Goal: Book appointment/travel/reservation

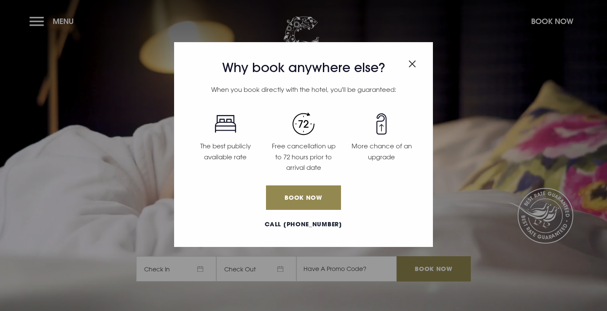
click at [42, 24] on div "Why book anywhere else? When you book directly with the hotel, you'll be guaran…" at bounding box center [303, 155] width 607 height 311
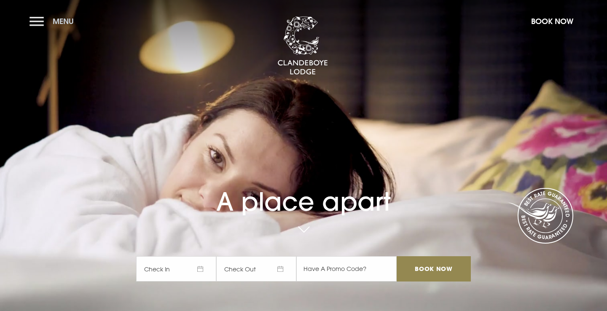
click at [37, 14] on button "Menu" at bounding box center [54, 21] width 48 height 18
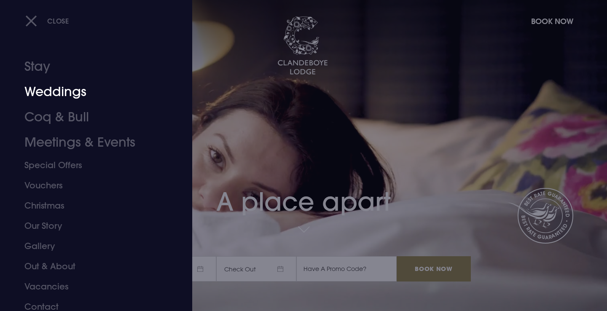
click at [49, 99] on link "Weddings" at bounding box center [90, 91] width 133 height 25
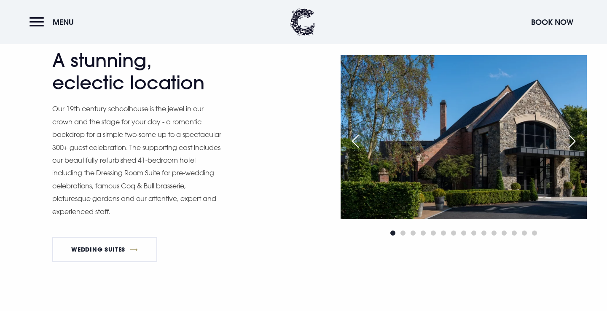
scroll to position [399, 0]
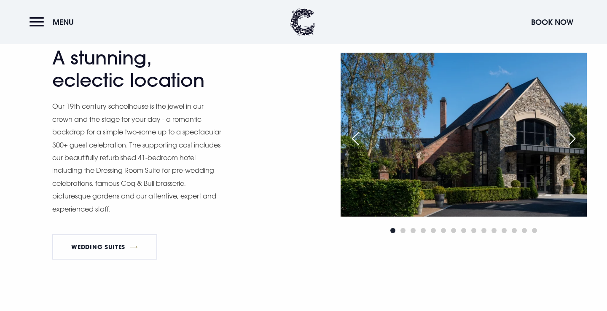
click at [573, 136] on div "Next slide" at bounding box center [571, 138] width 21 height 19
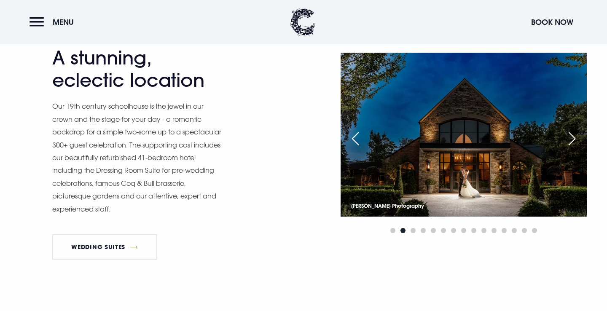
click at [573, 136] on div "Next slide" at bounding box center [571, 138] width 21 height 19
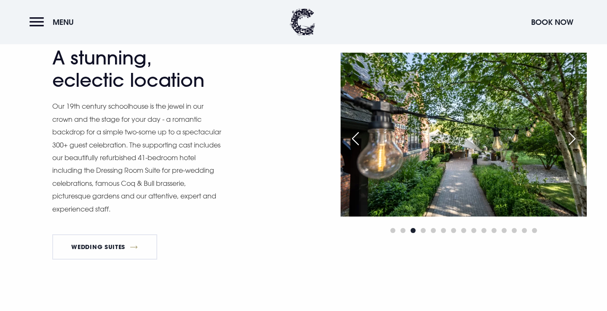
click at [573, 136] on div "Next slide" at bounding box center [571, 138] width 21 height 19
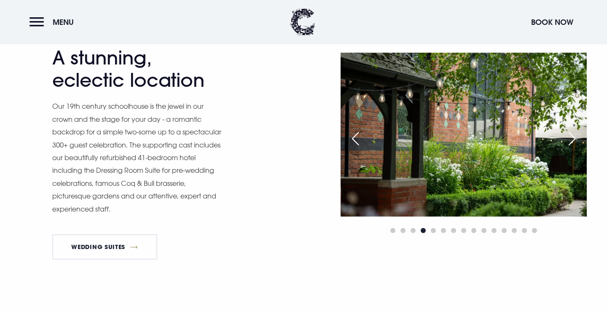
click at [573, 136] on div "Next slide" at bounding box center [571, 138] width 21 height 19
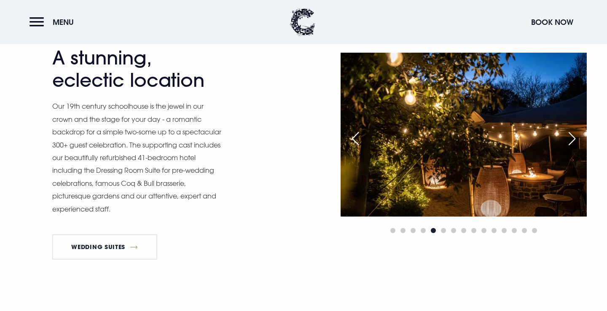
click at [573, 136] on div "Next slide" at bounding box center [571, 138] width 21 height 19
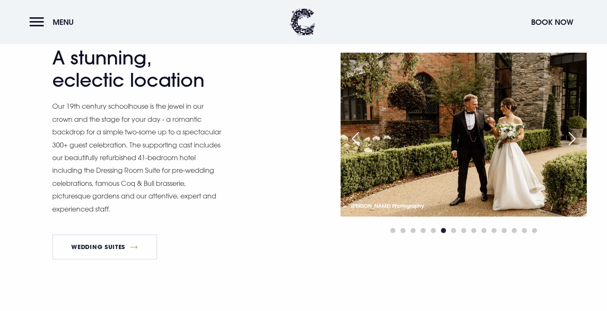
click at [573, 136] on div "Next slide" at bounding box center [571, 138] width 21 height 19
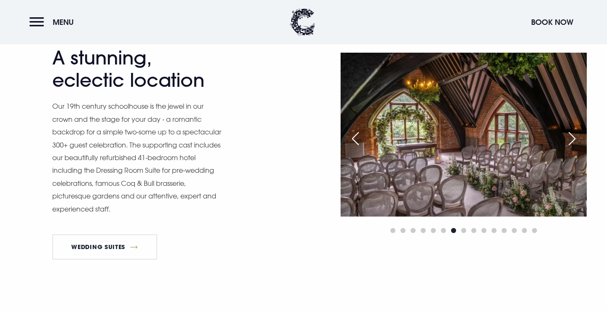
click at [573, 136] on div "Next slide" at bounding box center [571, 138] width 21 height 19
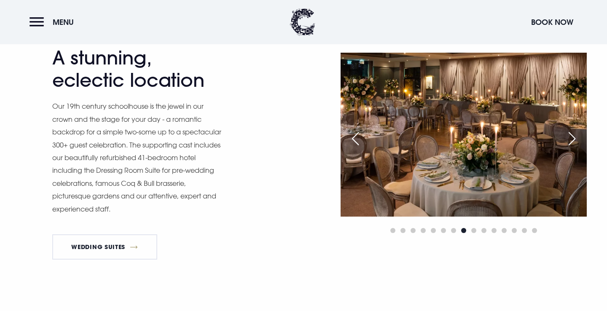
click at [357, 134] on div "Previous slide" at bounding box center [355, 138] width 21 height 19
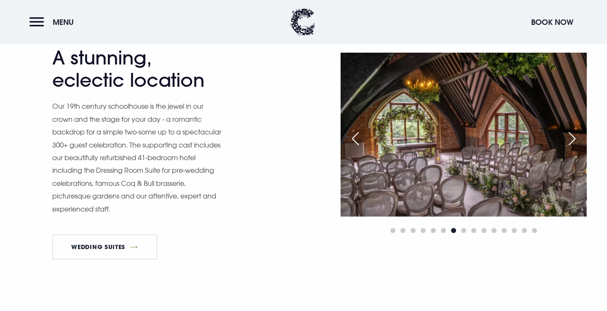
click at [573, 137] on div "Next slide" at bounding box center [571, 138] width 21 height 19
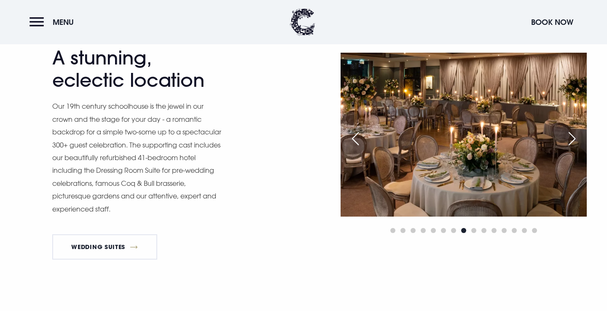
click at [573, 137] on div "Next slide" at bounding box center [571, 138] width 21 height 19
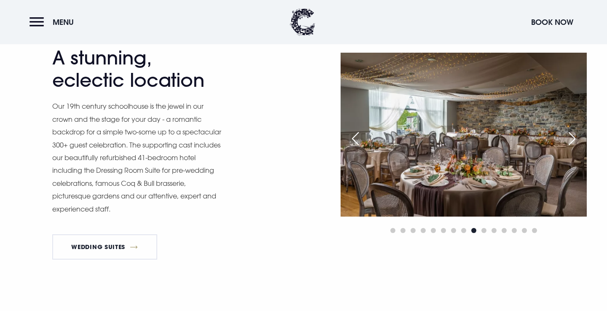
click at [573, 137] on div "Next slide" at bounding box center [571, 138] width 21 height 19
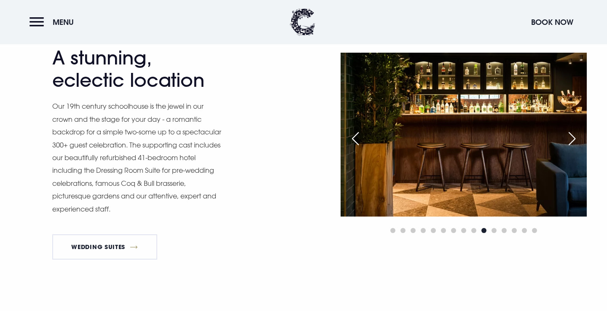
click at [574, 137] on div "Next slide" at bounding box center [571, 138] width 21 height 19
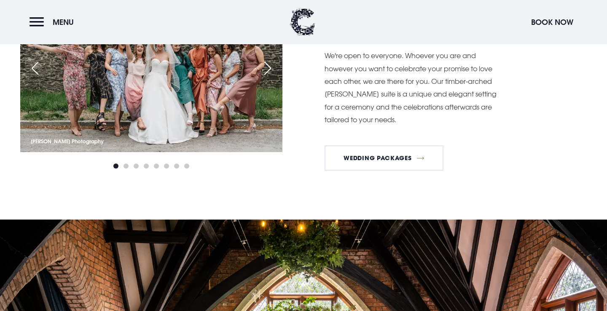
scroll to position [721, 0]
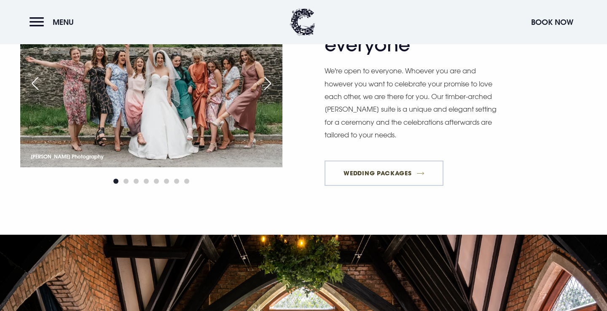
click at [403, 169] on link "Wedding Packages" at bounding box center [384, 173] width 119 height 25
